Goal: Find specific page/section: Find specific page/section

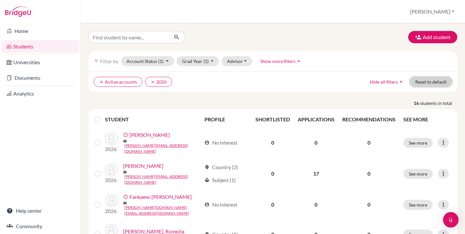
click at [430, 78] on button "Reset to default" at bounding box center [431, 82] width 42 height 10
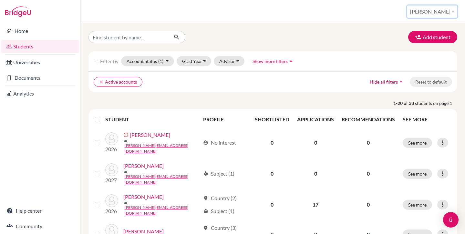
click at [442, 11] on button "[PERSON_NAME]" at bounding box center [432, 11] width 50 height 12
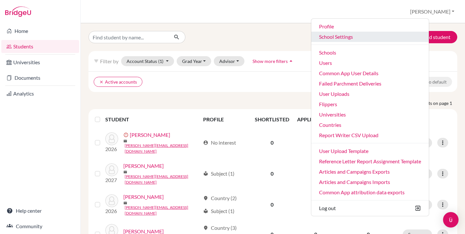
click at [370, 39] on link "School Settings" at bounding box center [370, 37] width 118 height 10
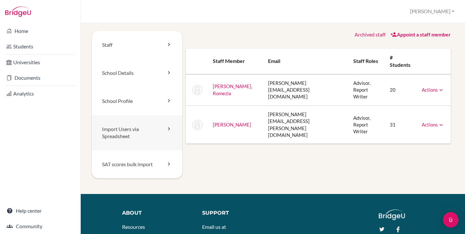
click at [128, 136] on link "Import Users via Spreadsheet" at bounding box center [137, 133] width 91 height 36
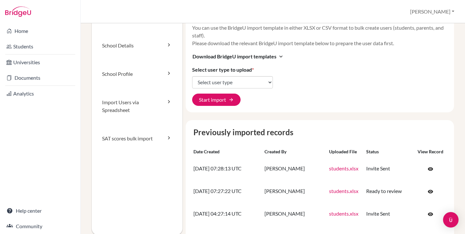
scroll to position [28, 0]
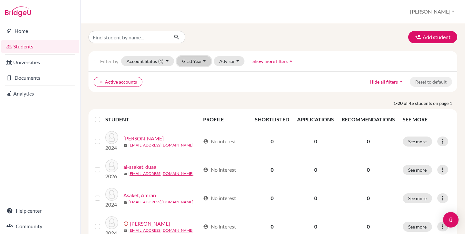
click at [200, 60] on button "Grad Year" at bounding box center [194, 61] width 35 height 10
click at [194, 72] on span "2026" at bounding box center [191, 75] width 12 height 8
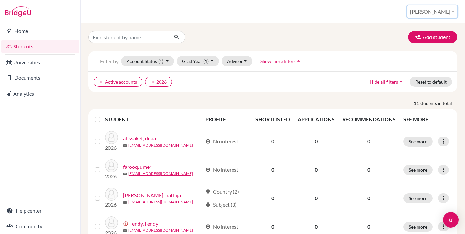
click at [444, 11] on button "[PERSON_NAME]" at bounding box center [432, 11] width 50 height 12
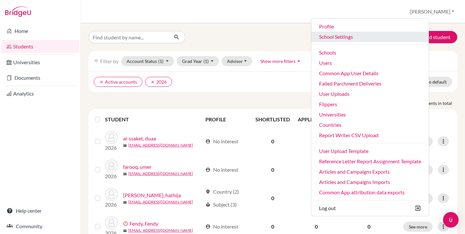
click at [383, 39] on link "School Settings" at bounding box center [370, 37] width 118 height 10
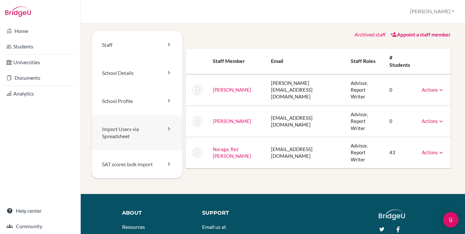
click at [128, 132] on link "Import Users via Spreadsheet" at bounding box center [137, 133] width 91 height 36
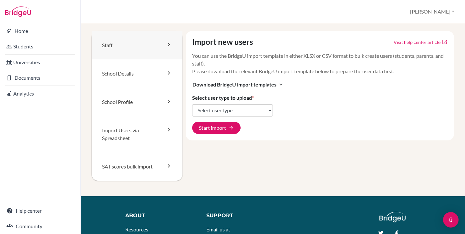
click at [119, 45] on link "Staff" at bounding box center [137, 45] width 91 height 28
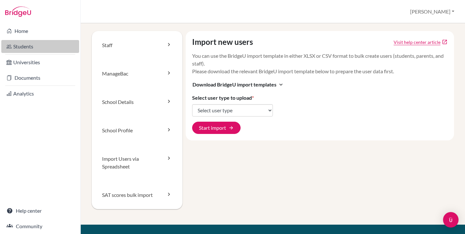
click at [32, 44] on link "Students" at bounding box center [40, 46] width 78 height 13
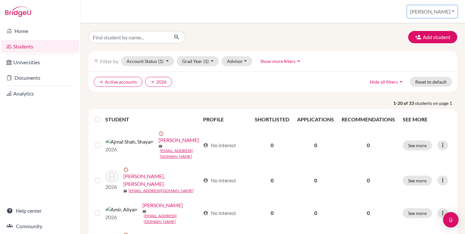
click at [446, 11] on button "[PERSON_NAME]" at bounding box center [432, 11] width 50 height 12
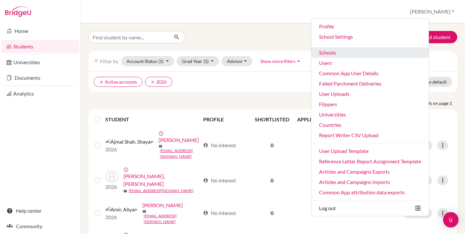
click at [358, 50] on link "Schools" at bounding box center [370, 52] width 118 height 10
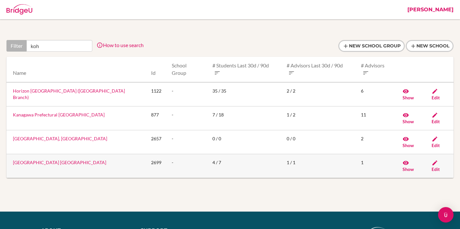
type input "koh"
click at [74, 160] on link "[GEOGRAPHIC_DATA] [GEOGRAPHIC_DATA]" at bounding box center [59, 162] width 93 height 5
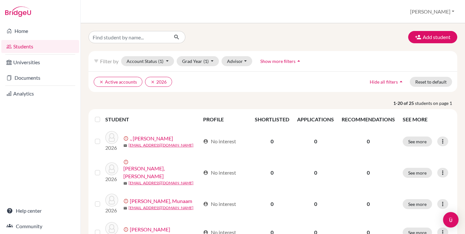
click at [103, 116] on label at bounding box center [103, 116] width 0 height 0
click at [0, 0] on input "checkbox" at bounding box center [0, 0] width 0 height 0
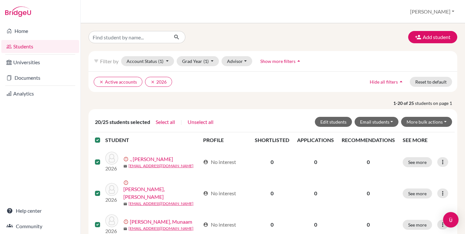
click at [103, 136] on label at bounding box center [103, 136] width 0 height 0
click at [0, 0] on input "checkbox" at bounding box center [0, 0] width 0 height 0
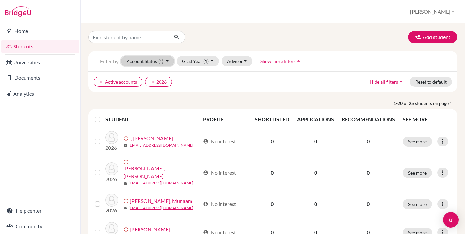
click at [163, 65] on button "Account Status (1)" at bounding box center [147, 61] width 53 height 10
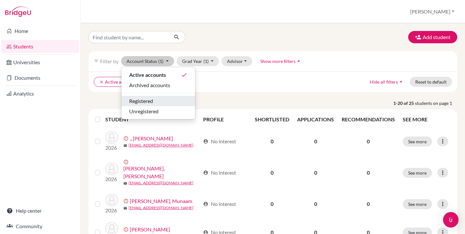
click at [156, 101] on div "Registered" at bounding box center [158, 101] width 58 height 8
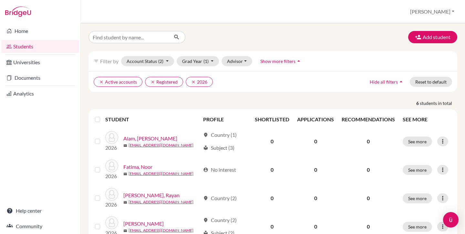
click at [103, 116] on label at bounding box center [103, 116] width 0 height 0
click at [0, 0] on input "checkbox" at bounding box center [0, 0] width 0 height 0
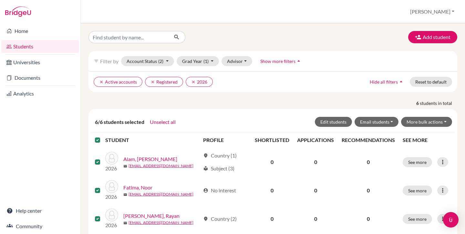
click at [103, 136] on label at bounding box center [103, 136] width 0 height 0
click at [0, 0] on input "checkbox" at bounding box center [0, 0] width 0 height 0
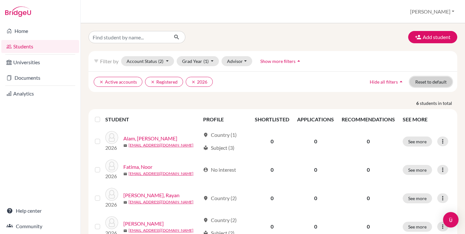
click at [418, 80] on button "Reset to default" at bounding box center [431, 82] width 42 height 10
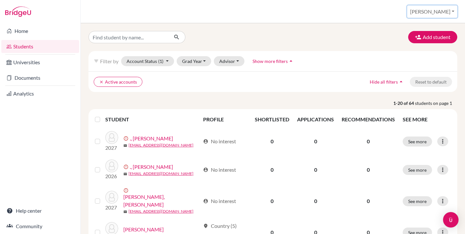
click at [445, 12] on button "[PERSON_NAME]" at bounding box center [432, 11] width 50 height 12
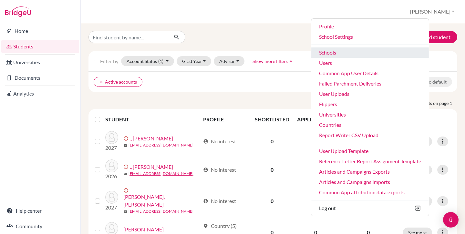
click at [361, 53] on link "Schools" at bounding box center [370, 52] width 118 height 10
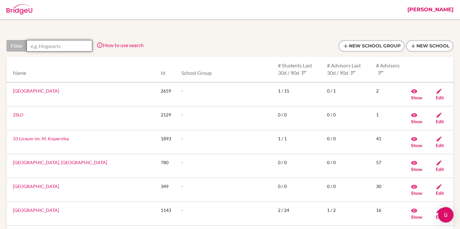
click at [85, 44] on input "text" at bounding box center [59, 46] width 66 height 12
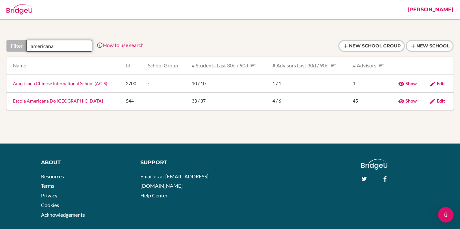
type input "americana"
click at [66, 80] on td "Americana Chinese International School (ACIS)" at bounding box center [63, 84] width 114 height 18
click at [66, 84] on link "Americana Chinese International School (ACIS)" at bounding box center [60, 83] width 94 height 5
